Goal: Find specific page/section: Find specific page/section

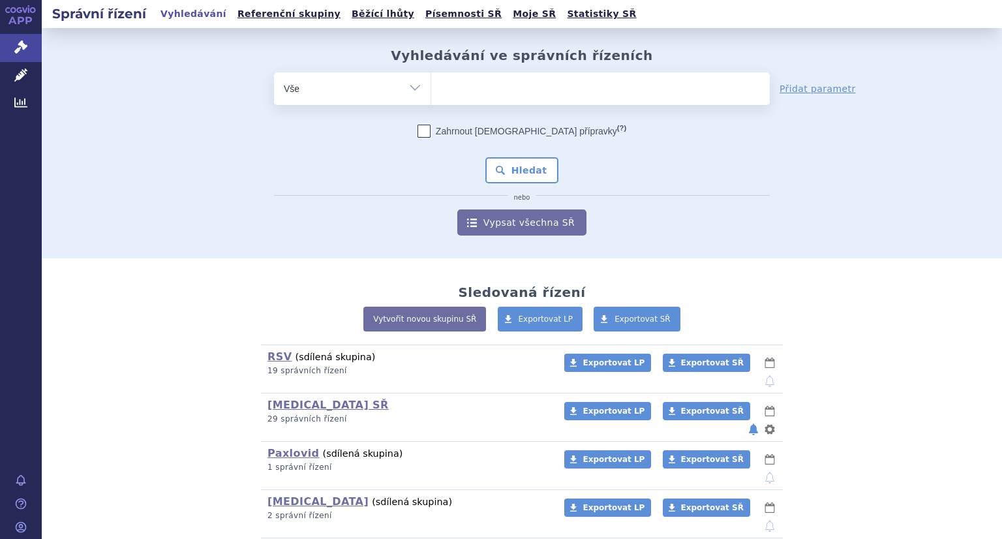
drag, startPoint x: 0, startPoint y: 0, endPoint x: 333, endPoint y: 96, distance: 346.2
click at [333, 96] on select "Vše Spisová značka Typ SŘ Přípravek/SUKL kód Účastník/Držitel" at bounding box center [352, 86] width 157 height 29
click at [473, 92] on ul at bounding box center [600, 85] width 338 height 27
click at [431, 92] on select at bounding box center [430, 88] width 1 height 33
type input "be"
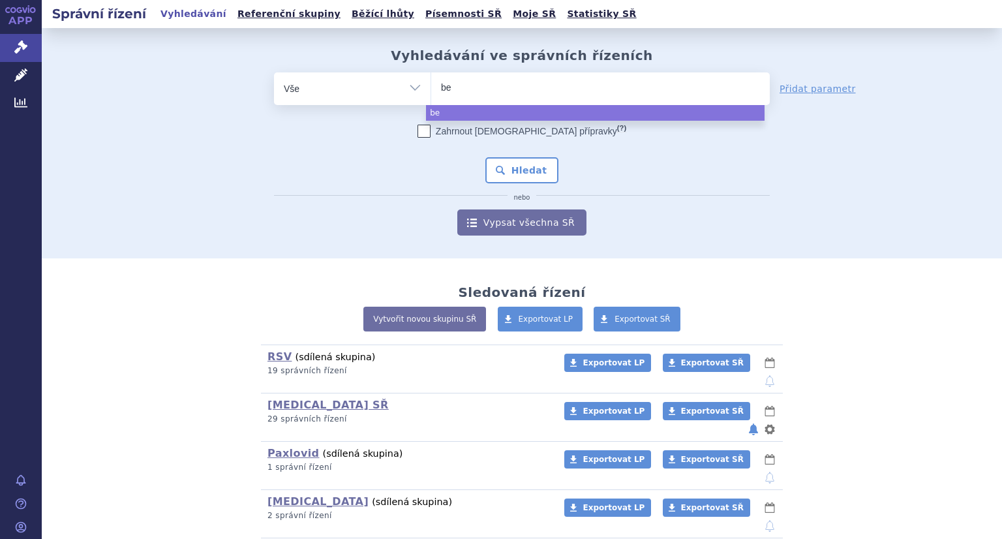
type input "bey"
type input "beyfo"
type input "beyfort"
type input "beyfortus"
select select "beyfortus"
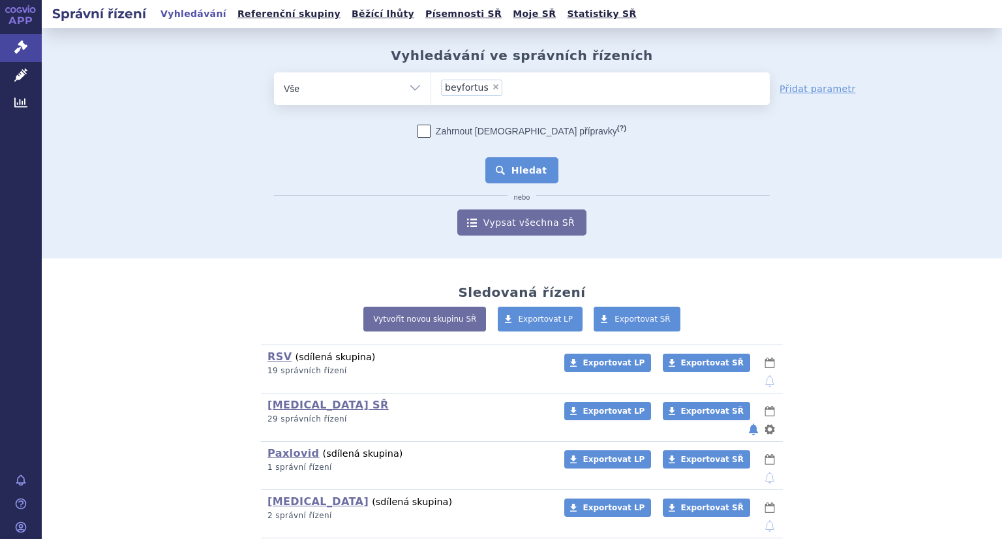
click at [526, 177] on button "Hledat" at bounding box center [522, 170] width 74 height 26
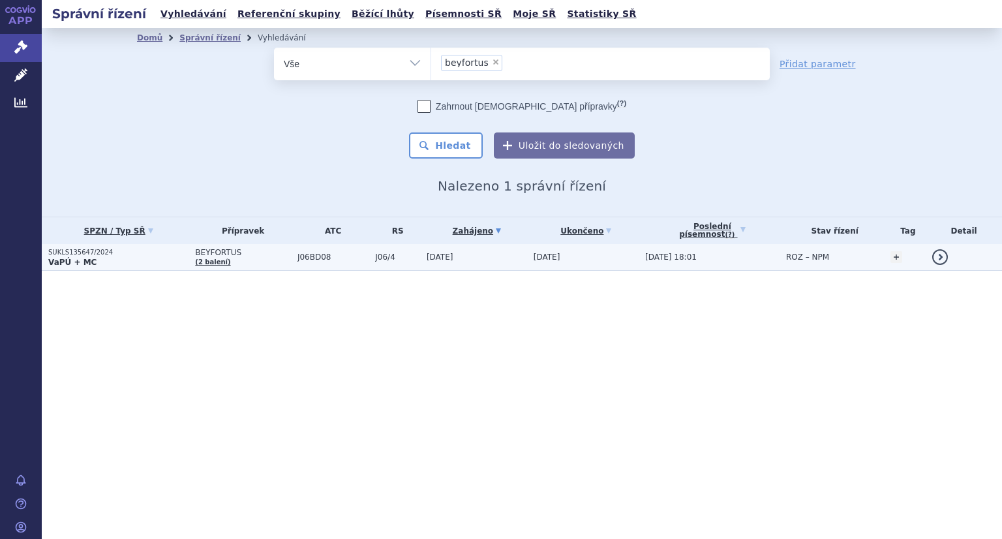
click at [83, 248] on p "SUKLS135647/2024" at bounding box center [118, 252] width 140 height 9
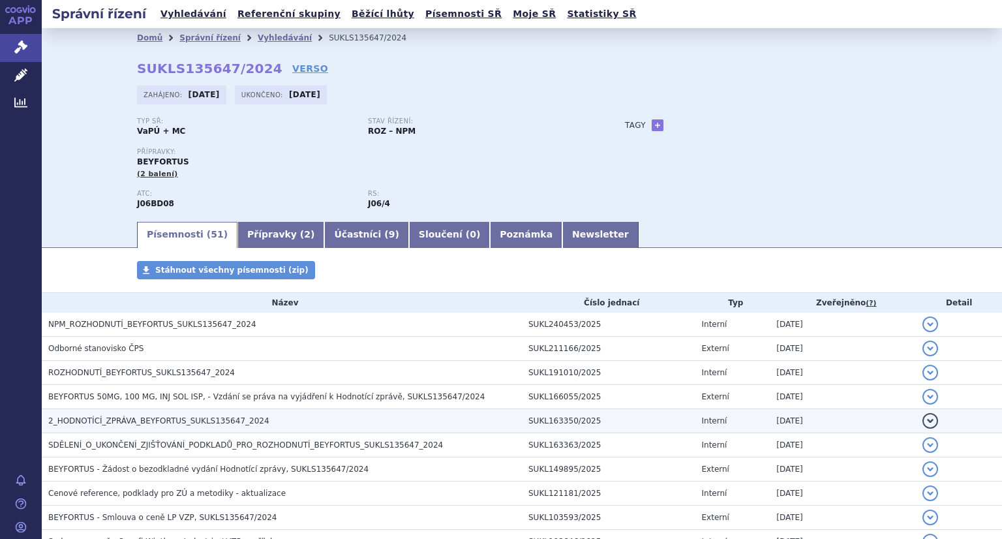
click at [177, 419] on span "2_HODNOTÍCÍ_ZPRÁVA_BEYFORTUS_SUKLS135647_2024" at bounding box center [158, 420] width 221 height 9
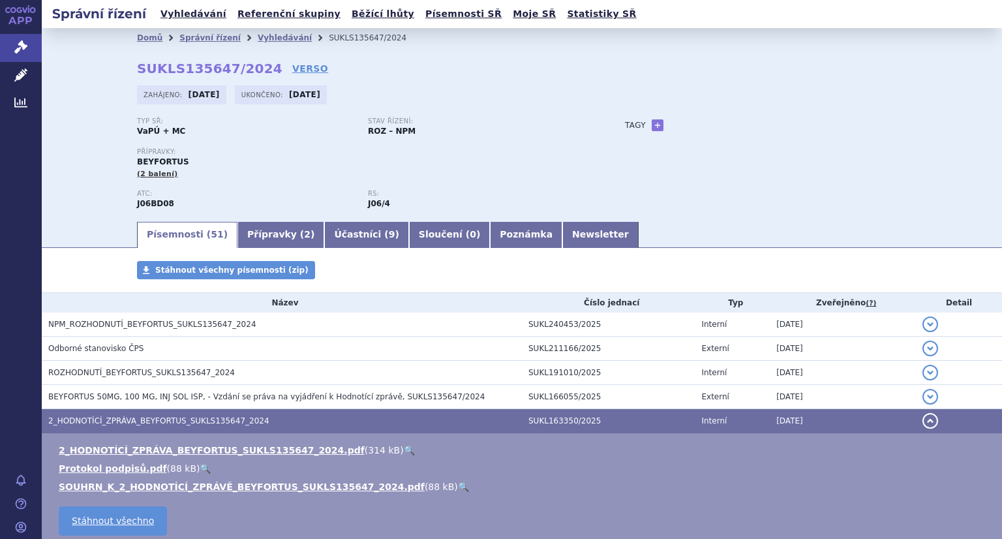
click at [404, 449] on link "🔍" at bounding box center [409, 450] width 11 height 10
